Goal: Information Seeking & Learning: Learn about a topic

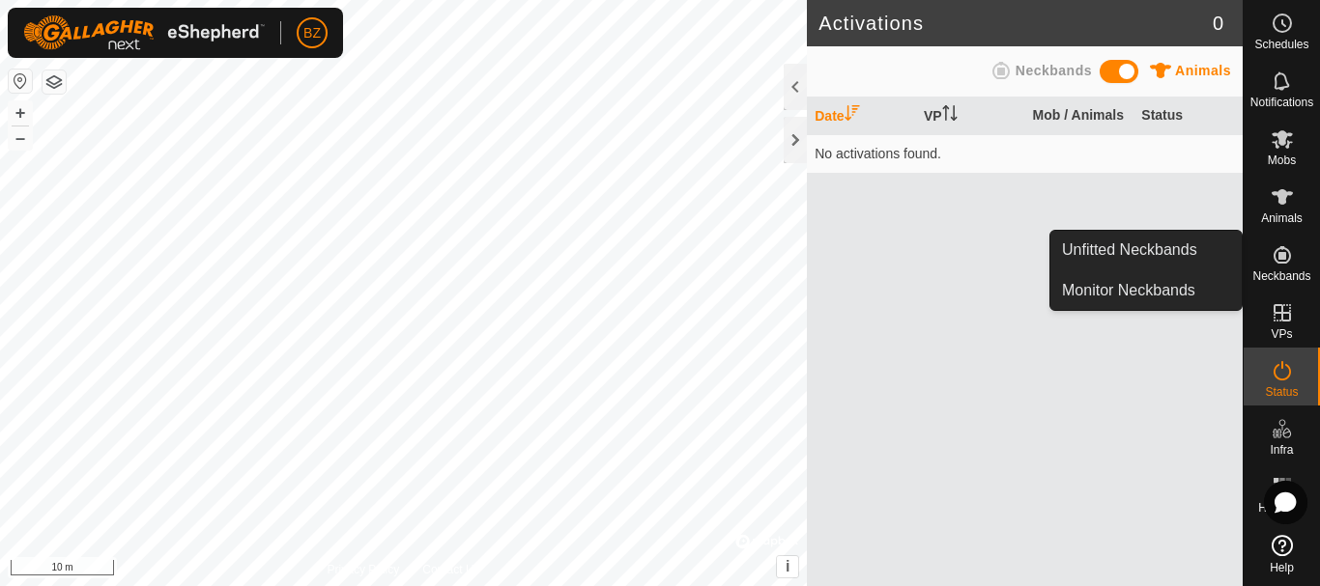
click at [1277, 250] on icon at bounding box center [1281, 254] width 17 height 17
click at [1181, 248] on link "Unfitted Neckbands" at bounding box center [1145, 250] width 191 height 39
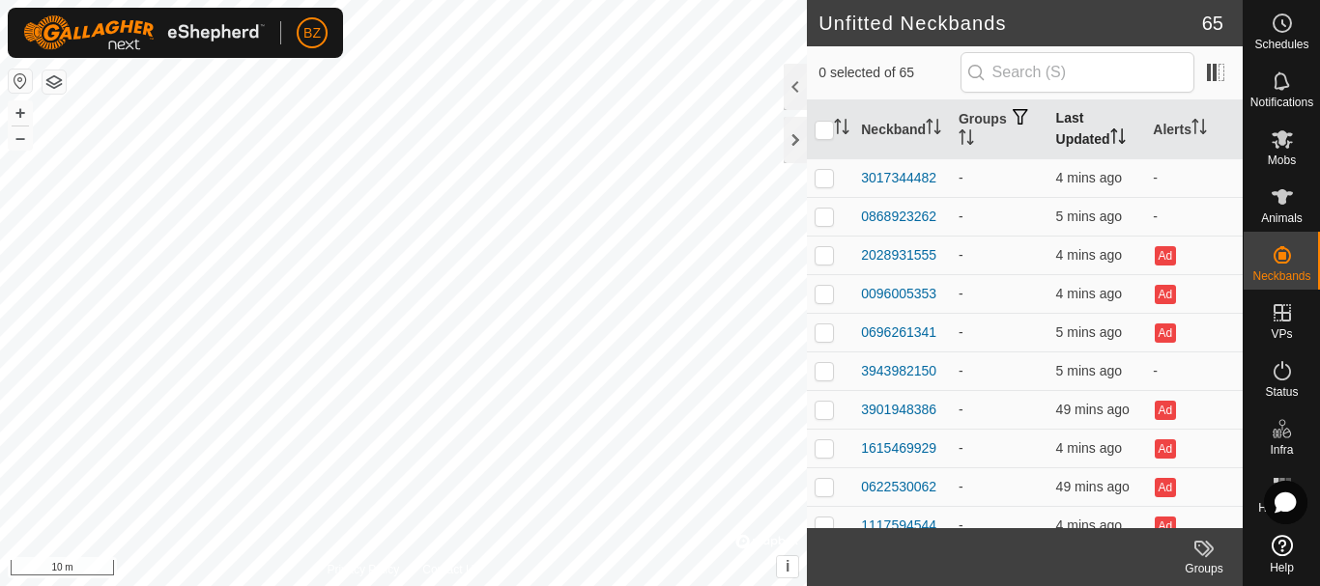
click at [1084, 141] on th "Last Updated" at bounding box center [1097, 129] width 98 height 59
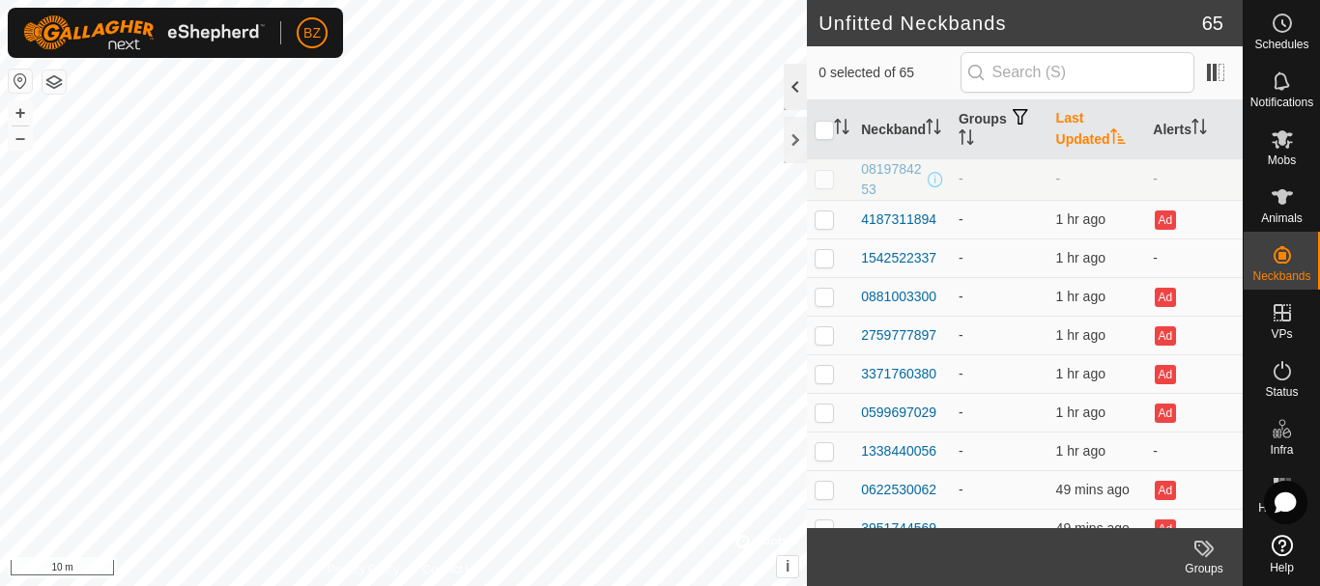
click at [796, 91] on div at bounding box center [794, 87] width 23 height 46
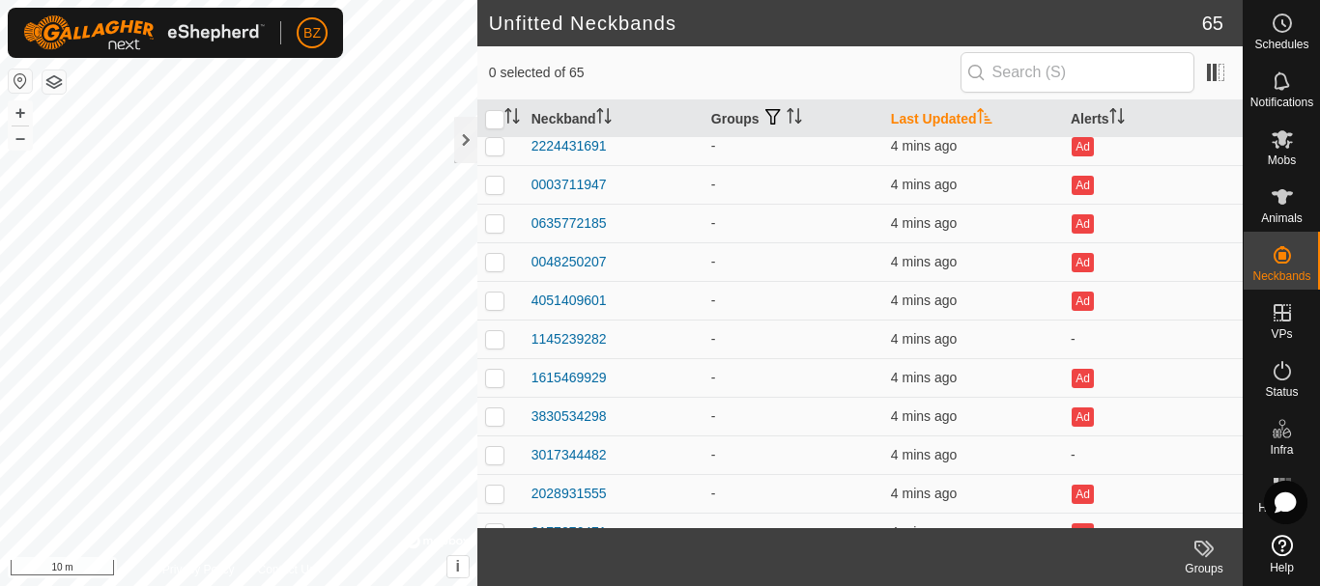
scroll to position [2121, 0]
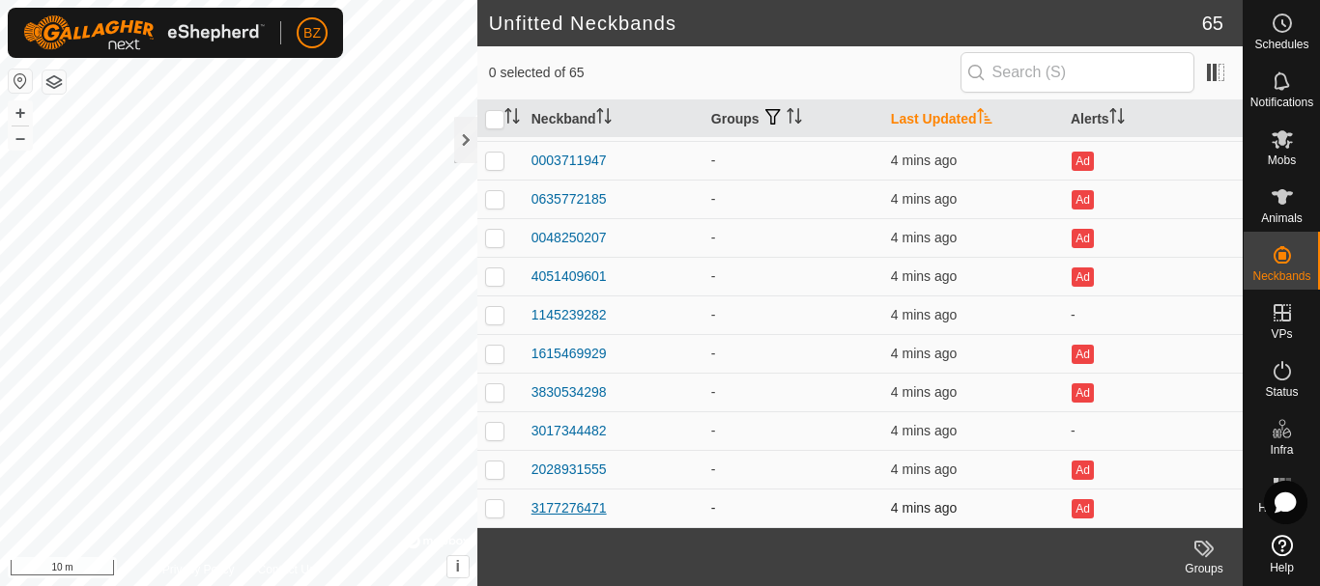
click at [555, 511] on div "3177276471" at bounding box center [568, 508] width 75 height 20
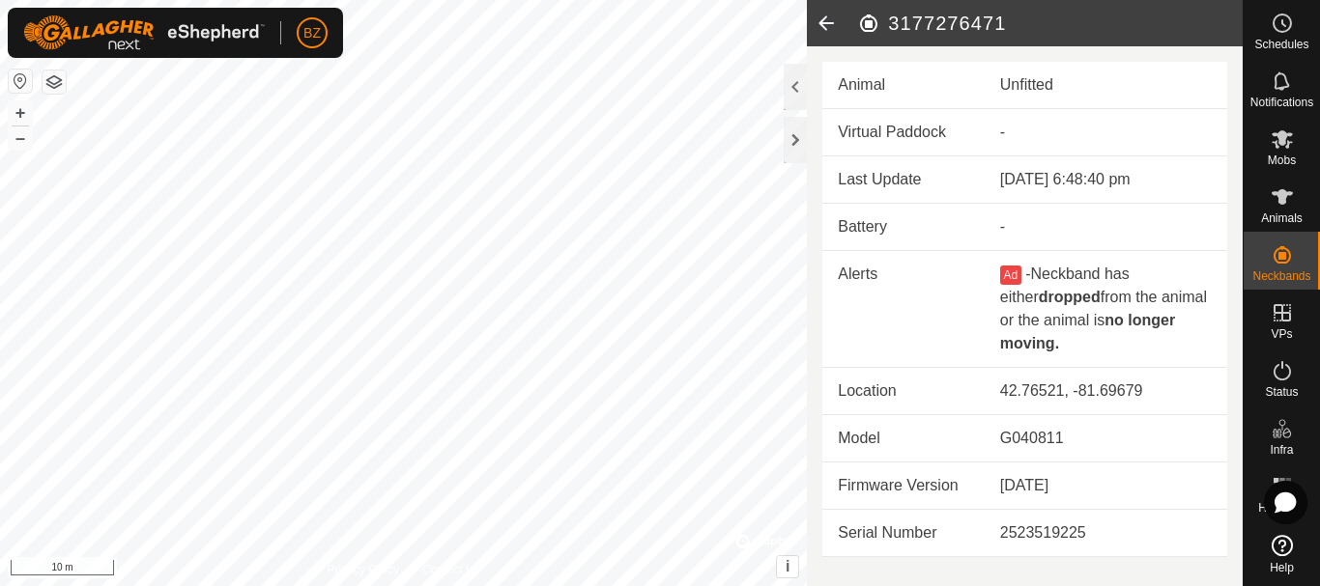
click at [828, 18] on icon at bounding box center [826, 23] width 39 height 46
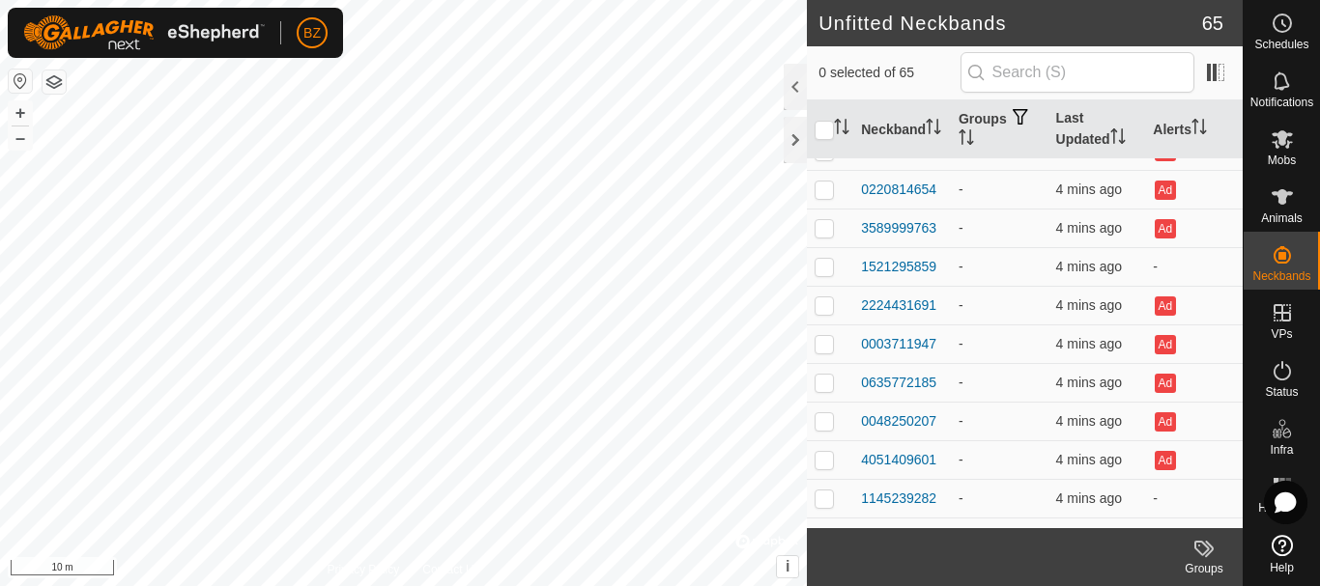
scroll to position [2144, 0]
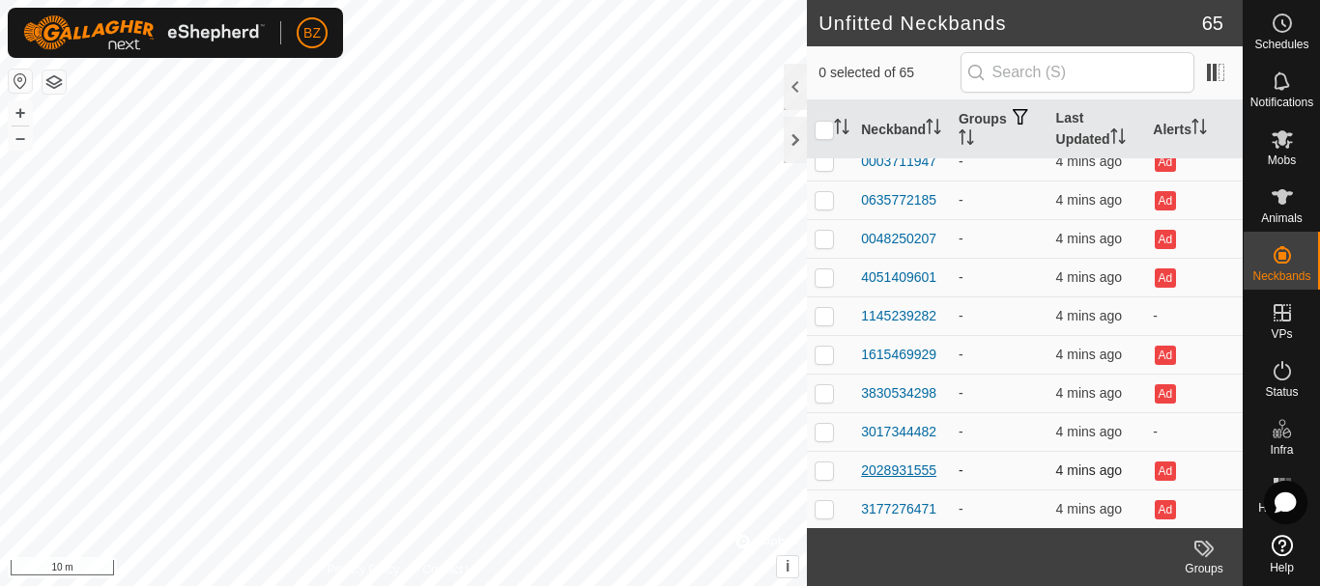
click at [909, 471] on div "2028931555" at bounding box center [898, 471] width 75 height 20
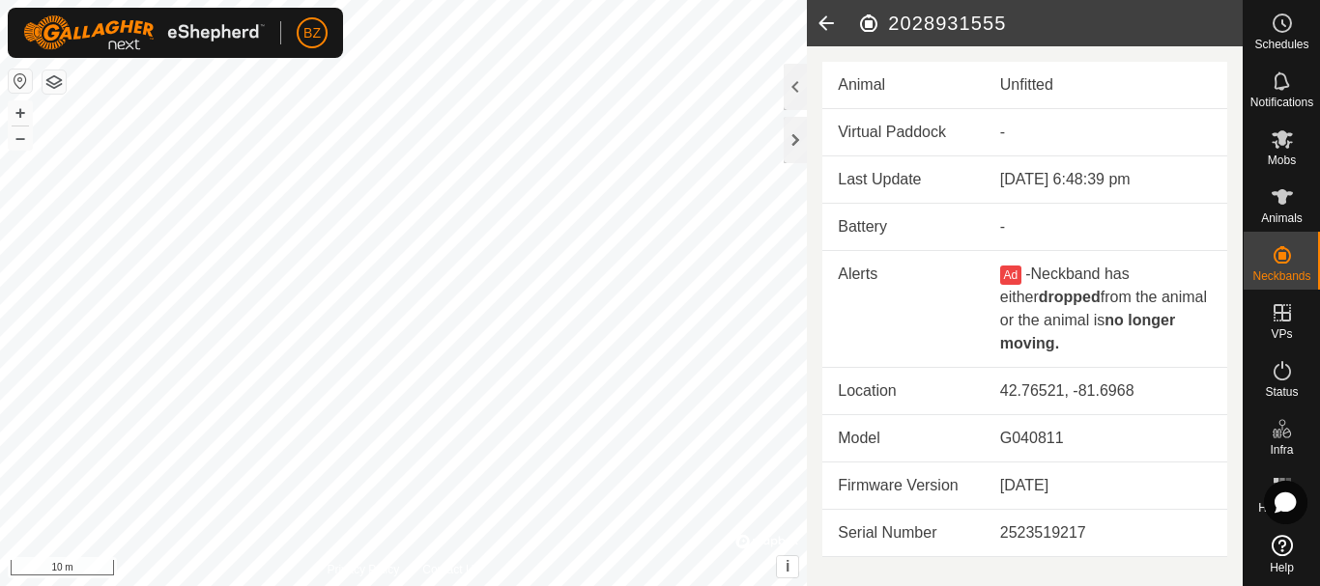
click at [821, 21] on icon at bounding box center [826, 23] width 39 height 46
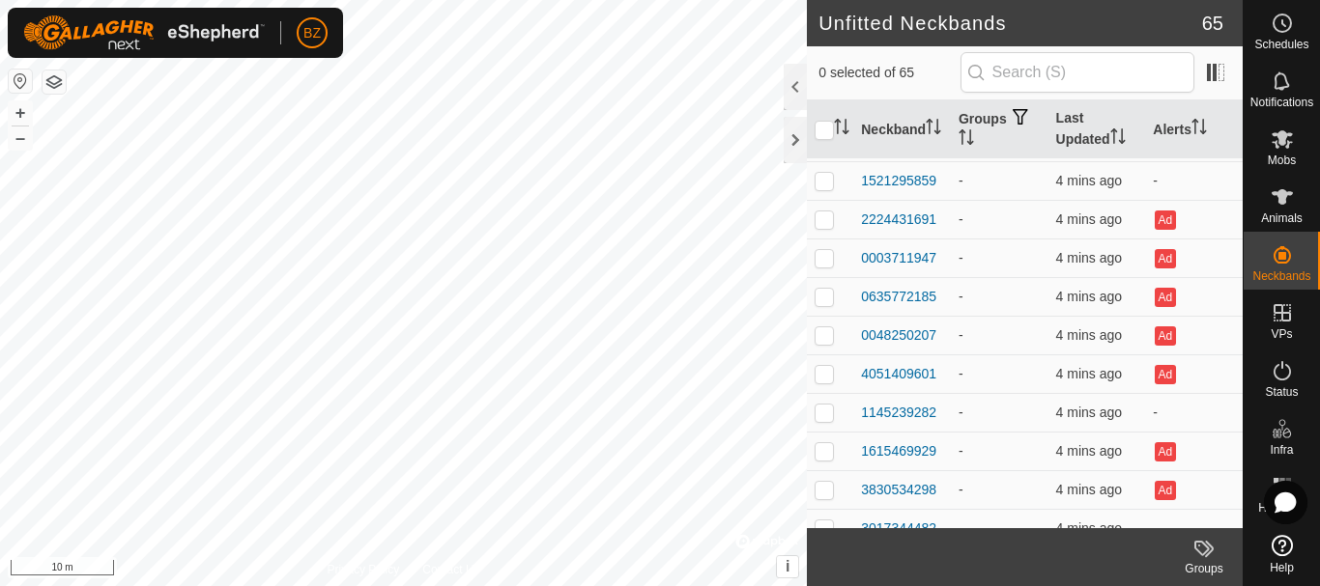
scroll to position [2144, 0]
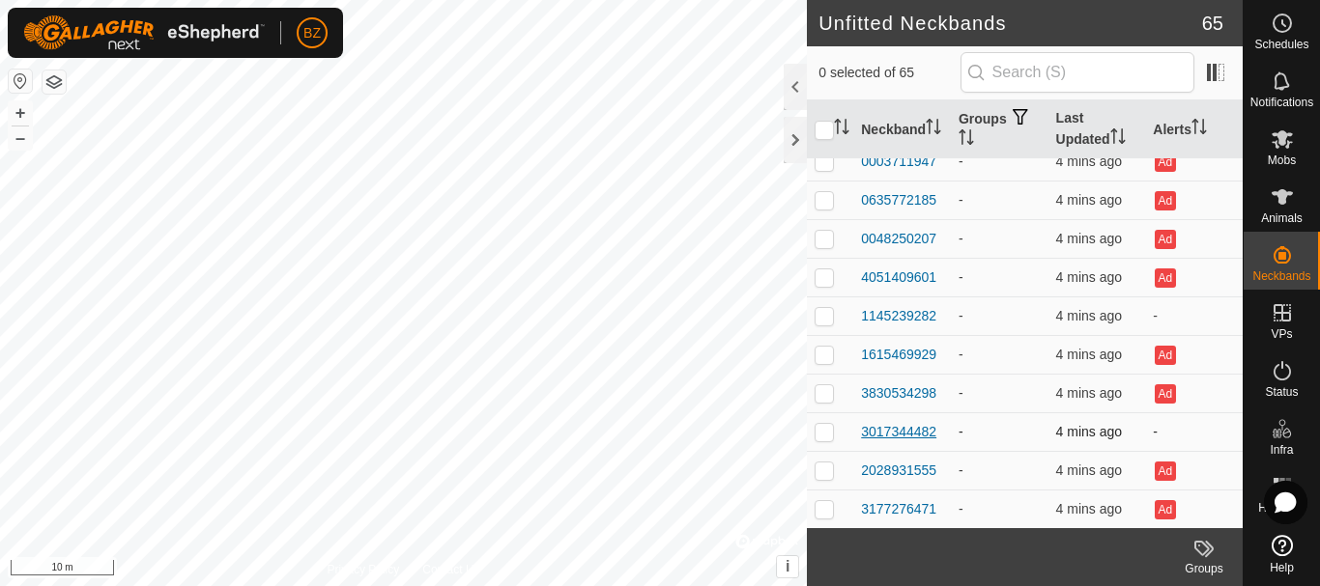
click at [909, 434] on div "3017344482" at bounding box center [898, 432] width 75 height 20
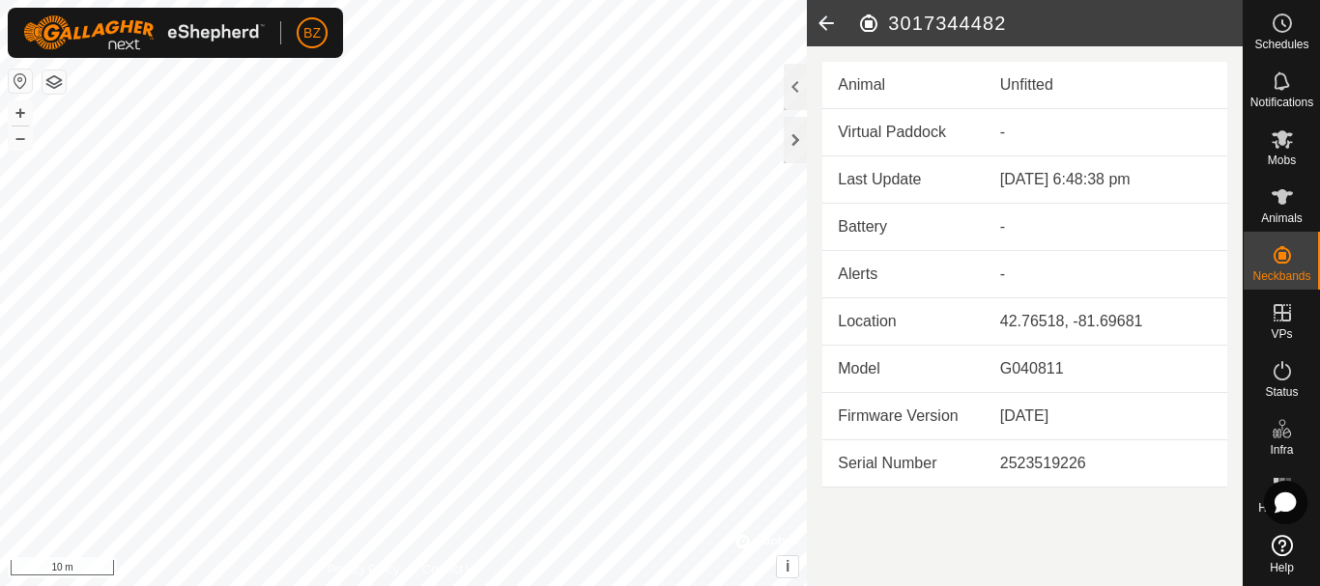
click at [829, 17] on icon at bounding box center [826, 23] width 39 height 46
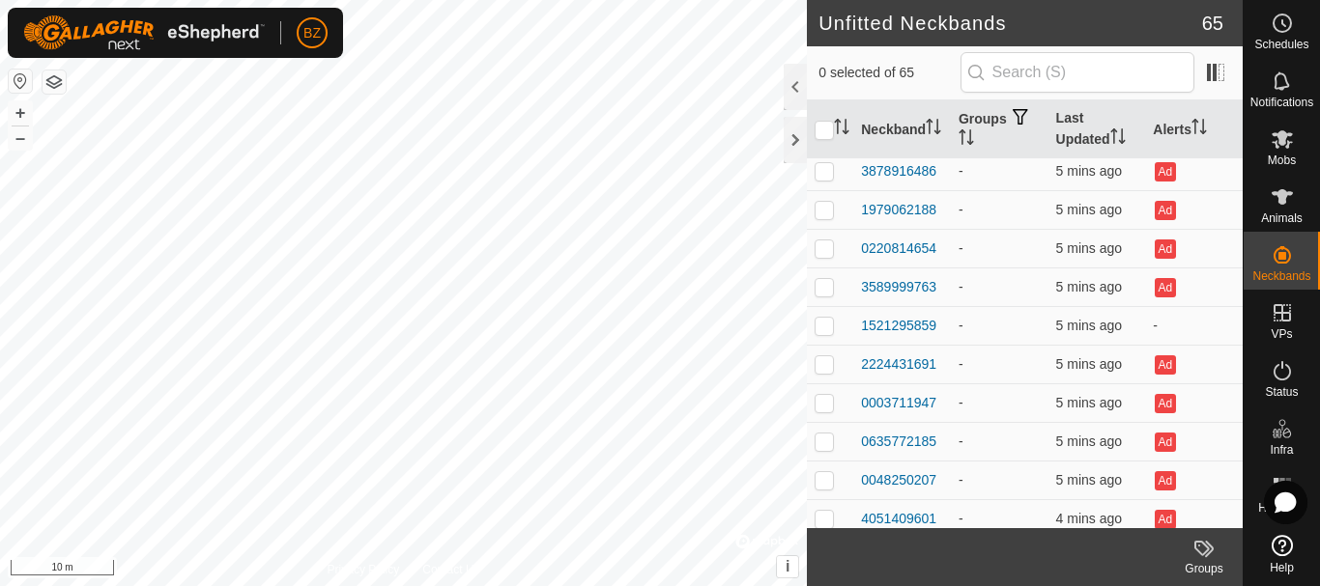
scroll to position [2144, 0]
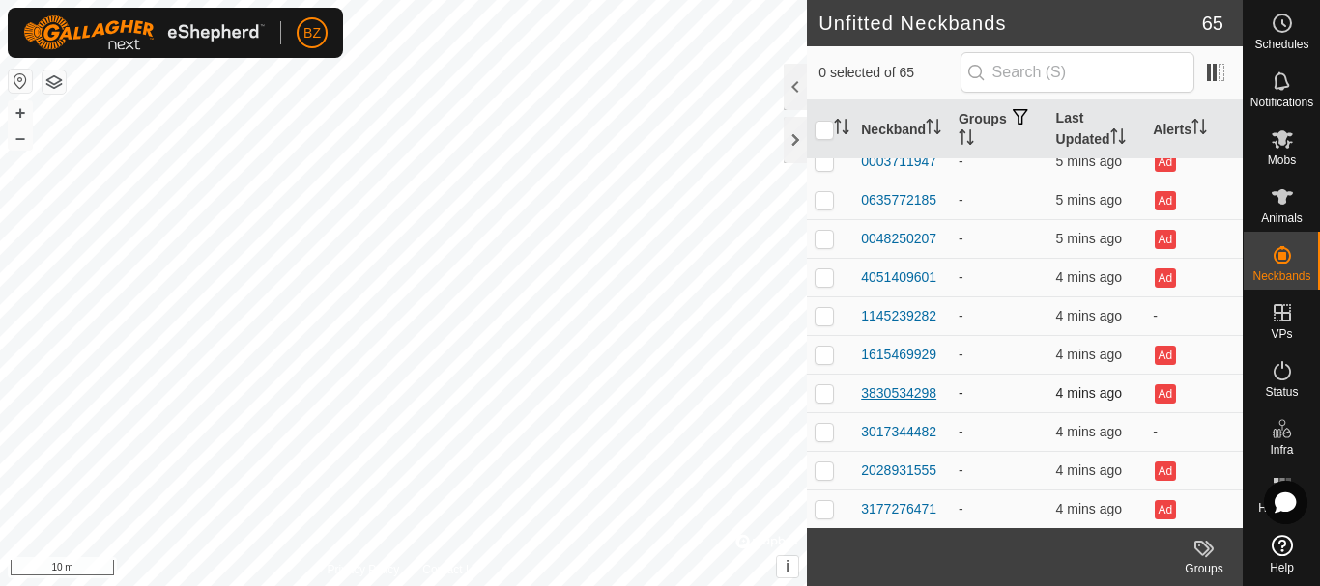
click at [905, 389] on div "3830534298" at bounding box center [898, 393] width 75 height 20
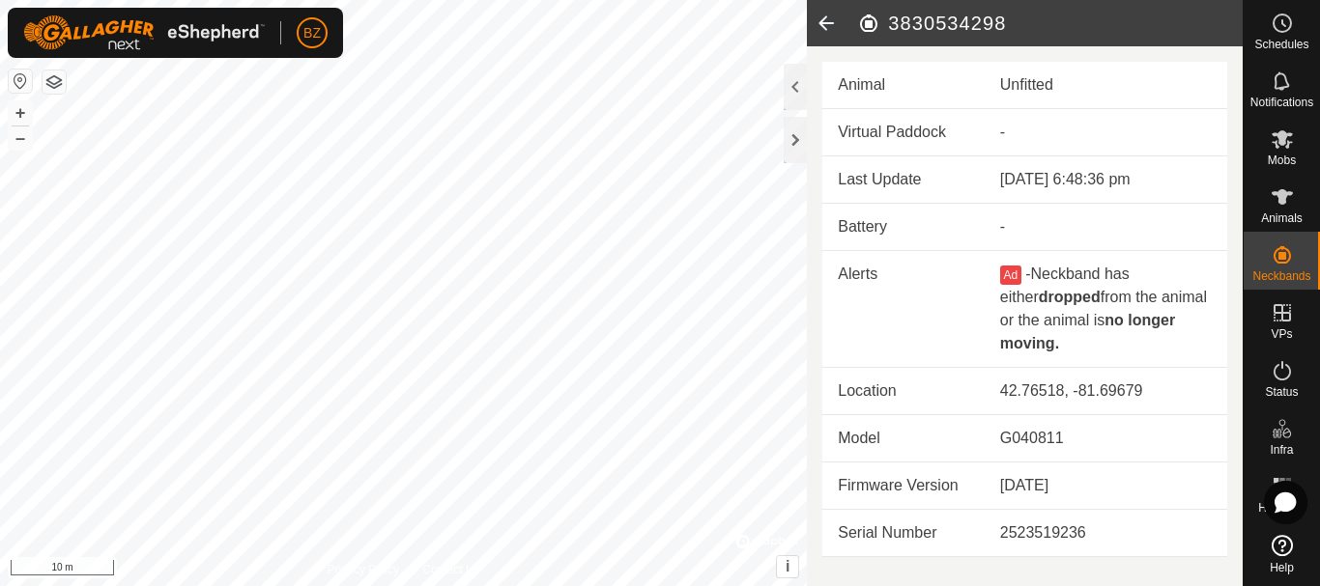
click at [829, 26] on icon at bounding box center [826, 23] width 39 height 46
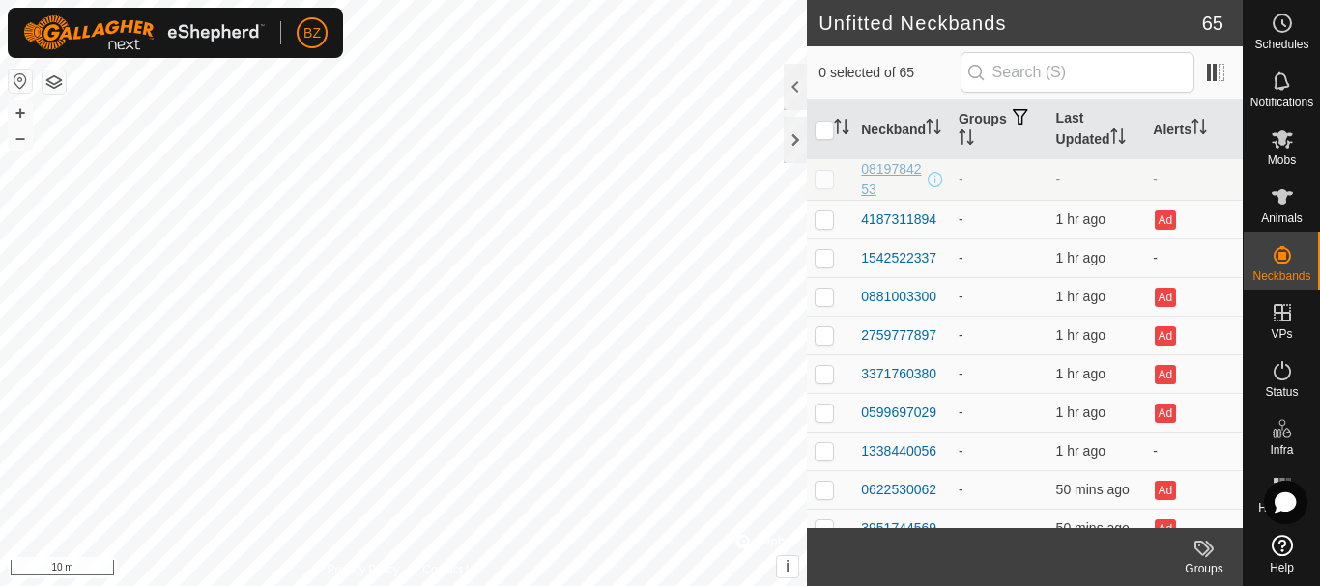
click at [874, 177] on div "0819784253" at bounding box center [892, 179] width 63 height 41
